Goal: Task Accomplishment & Management: Manage account settings

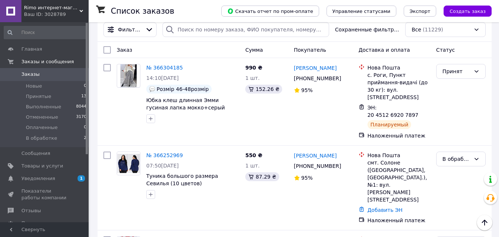
scroll to position [148, 0]
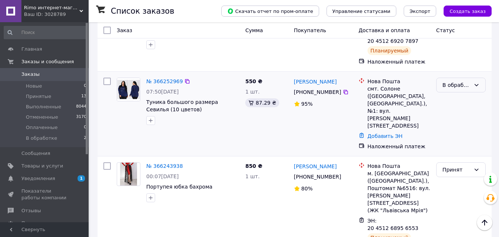
click at [465, 78] on div "В обработке" at bounding box center [460, 85] width 49 height 15
click at [455, 84] on li "Принят" at bounding box center [461, 86] width 49 height 13
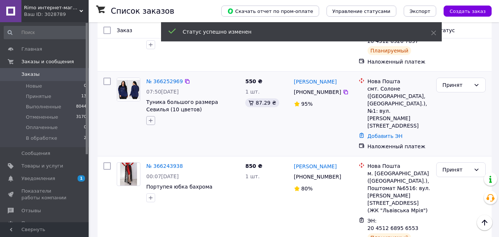
click at [151, 119] on icon "button" at bounding box center [151, 121] width 4 height 4
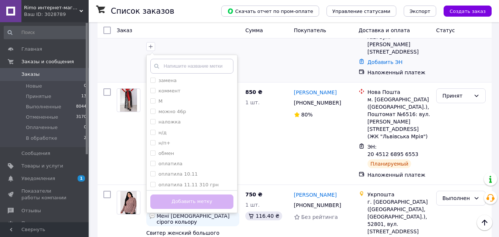
scroll to position [222, 0]
click at [153, 170] on input "предоплата 100" at bounding box center [152, 172] width 5 height 5
checkbox input "true"
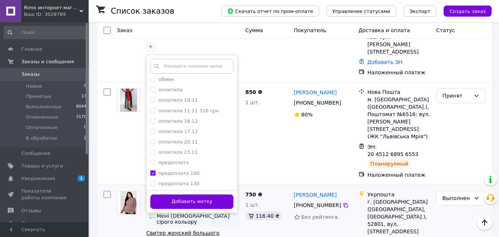
click at [172, 194] on button "Добавить метку" at bounding box center [191, 201] width 83 height 14
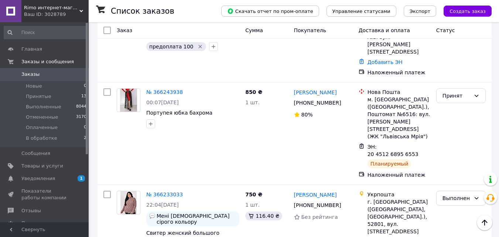
click at [52, 75] on span "Заказы" at bounding box center [44, 74] width 47 height 7
click at [49, 164] on span "Товары и услуги" at bounding box center [42, 165] width 42 height 7
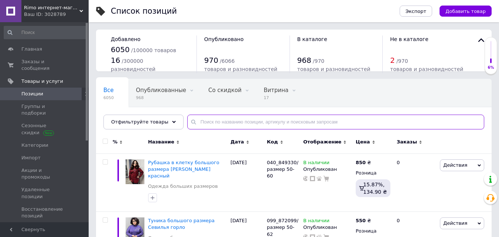
click at [232, 126] on input "text" at bounding box center [335, 121] width 297 height 15
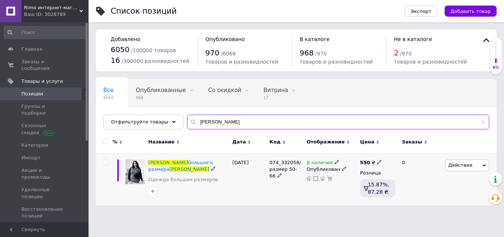
type input "[PERSON_NAME]"
click at [454, 165] on span "Действия" at bounding box center [461, 165] width 24 height 6
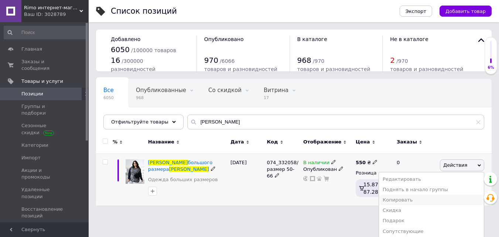
click at [405, 201] on li "Копировать" at bounding box center [431, 200] width 105 height 10
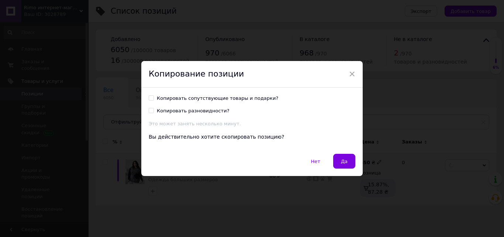
click at [232, 97] on div "Копировать сопутствующие товары и подарки?" at bounding box center [218, 98] width 122 height 7
click at [154, 97] on input "Копировать сопутствующие товары и подарки?" at bounding box center [151, 97] width 5 height 5
click at [217, 96] on div "Копировать сопутствующие товары и подарки?" at bounding box center [218, 98] width 122 height 7
click at [154, 96] on input "Копировать сопутствующие товары и подарки?" at bounding box center [151, 97] width 5 height 5
checkbox input "false"
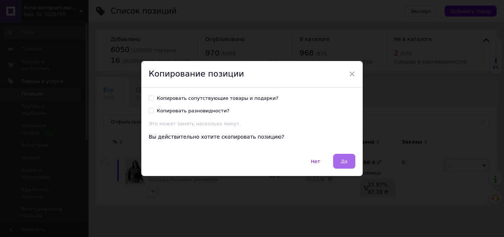
click at [338, 160] on button "Да" at bounding box center [344, 161] width 22 height 15
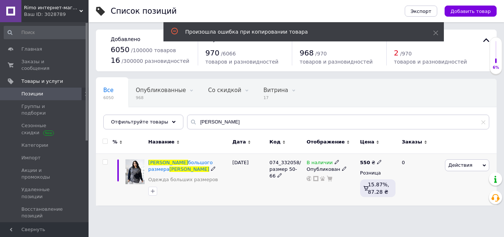
click at [471, 171] on div "Действия Редактировать Поднять в начало группы Копировать Скидка Подарок Сопутс…" at bounding box center [471, 179] width 54 height 52
click at [462, 167] on span "Действия" at bounding box center [461, 165] width 24 height 6
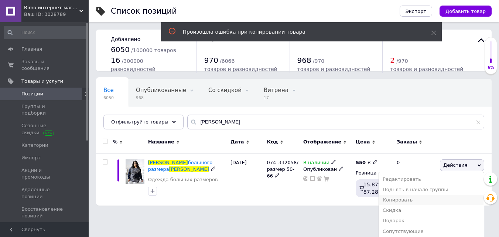
click at [415, 202] on li "Копировать" at bounding box center [431, 200] width 105 height 10
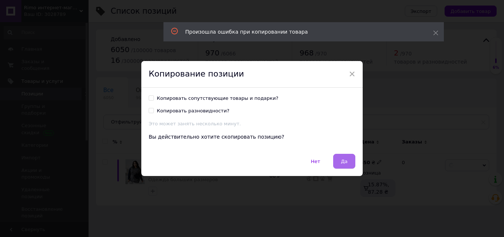
click at [346, 155] on button "Да" at bounding box center [344, 161] width 22 height 15
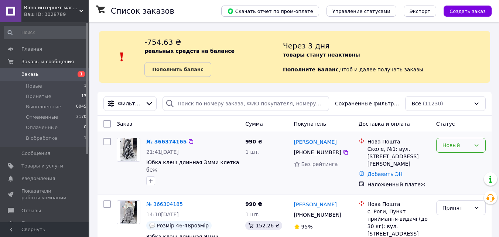
click at [466, 141] on div "Новый" at bounding box center [460, 145] width 49 height 15
click at [451, 215] on li "В обработке" at bounding box center [461, 214] width 49 height 13
click at [153, 141] on link "№ 366374165" at bounding box center [164, 141] width 37 height 6
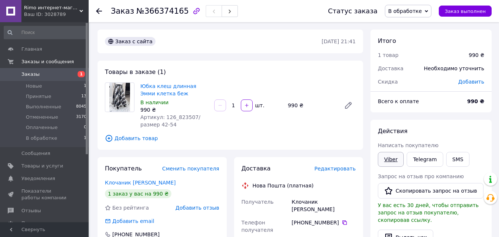
click at [396, 159] on link "Viber" at bounding box center [391, 159] width 26 height 15
click at [174, 87] on link "Юбка клеш длинная Эмми клетка беж" at bounding box center [168, 89] width 56 height 13
